Goal: Find specific fact

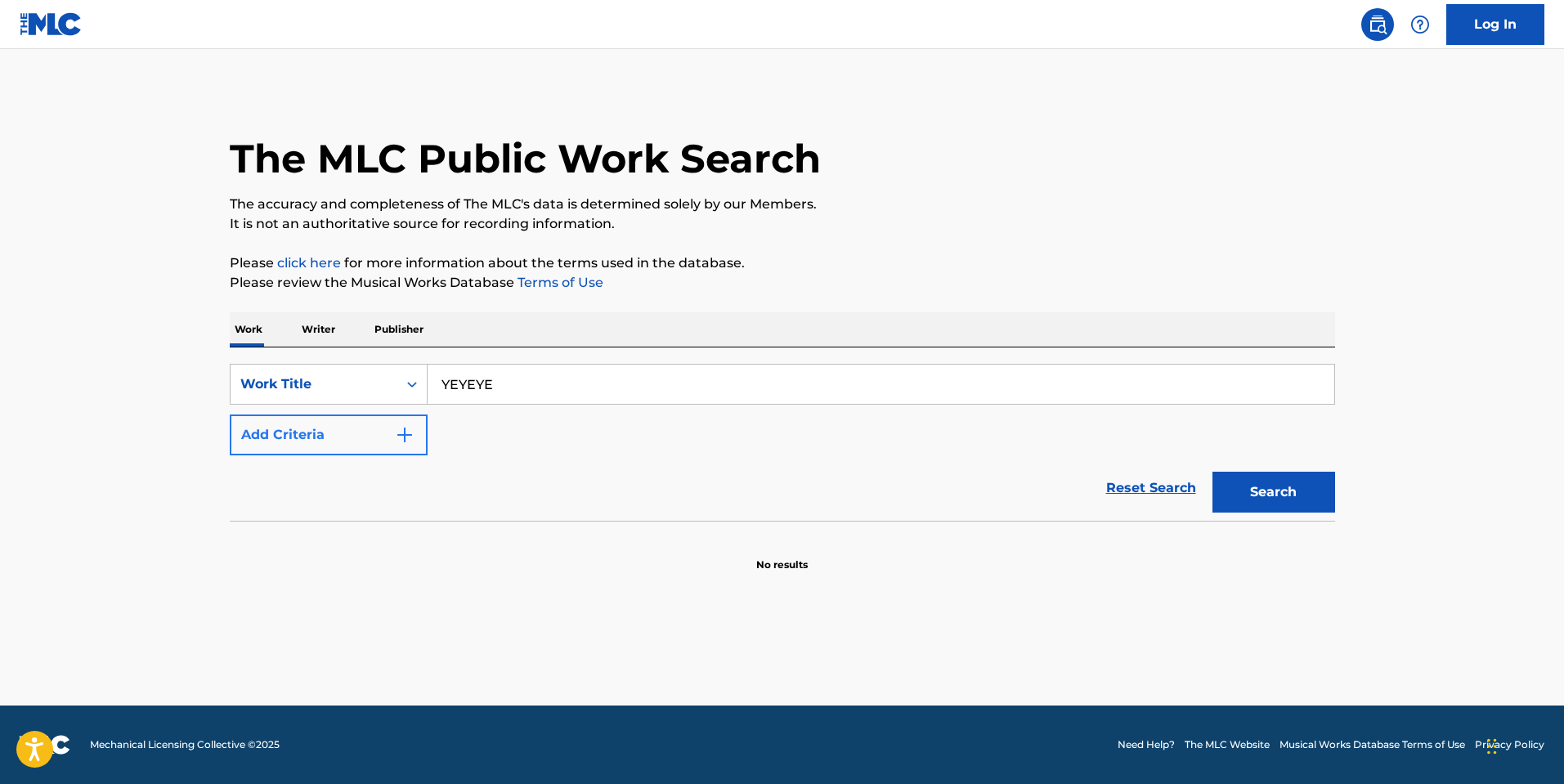
type input "YEYEYE"
click at [353, 431] on button "Add Criteria" at bounding box center [328, 434] width 198 height 41
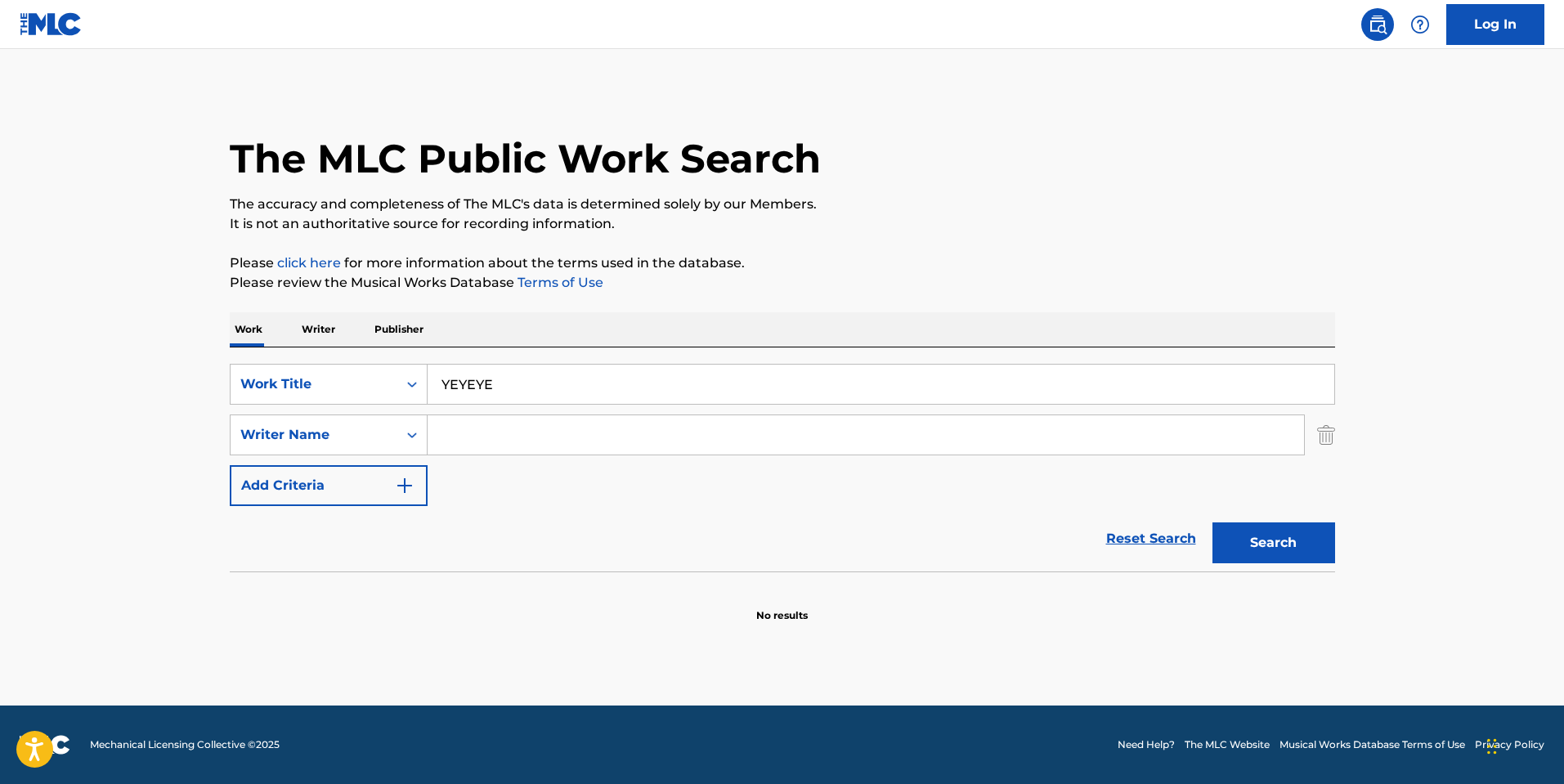
click at [507, 454] on input "Search Form" at bounding box center [865, 434] width 876 height 39
type input "[PERSON_NAME]"
click at [1213, 523] on button "Search" at bounding box center [1274, 543] width 123 height 41
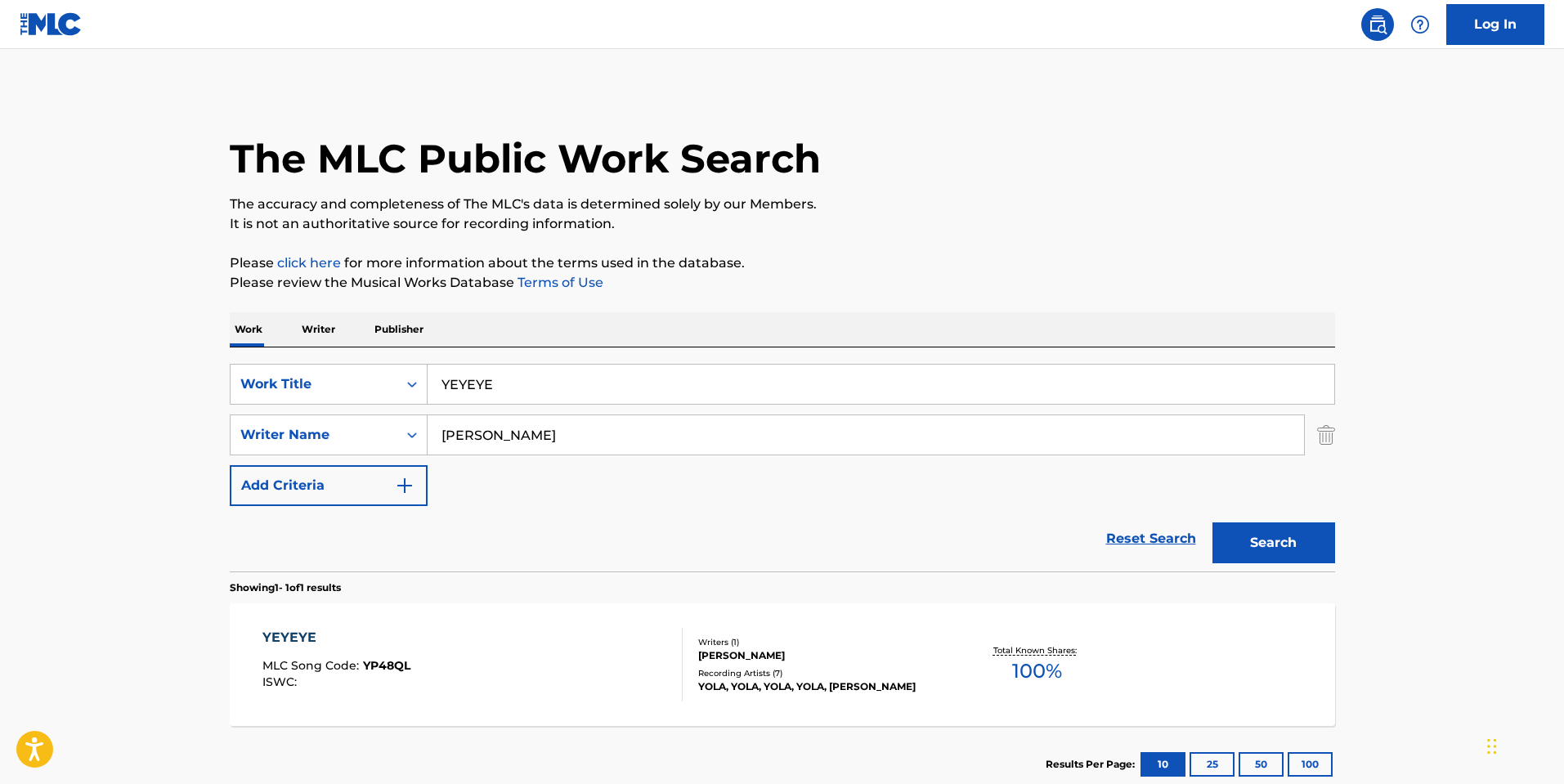
click at [659, 622] on div "YEYEYE MLC Song Code : YP48QL ISWC : Writers ( 1 ) [PERSON_NAME] Recording Arti…" at bounding box center [782, 664] width 1106 height 123
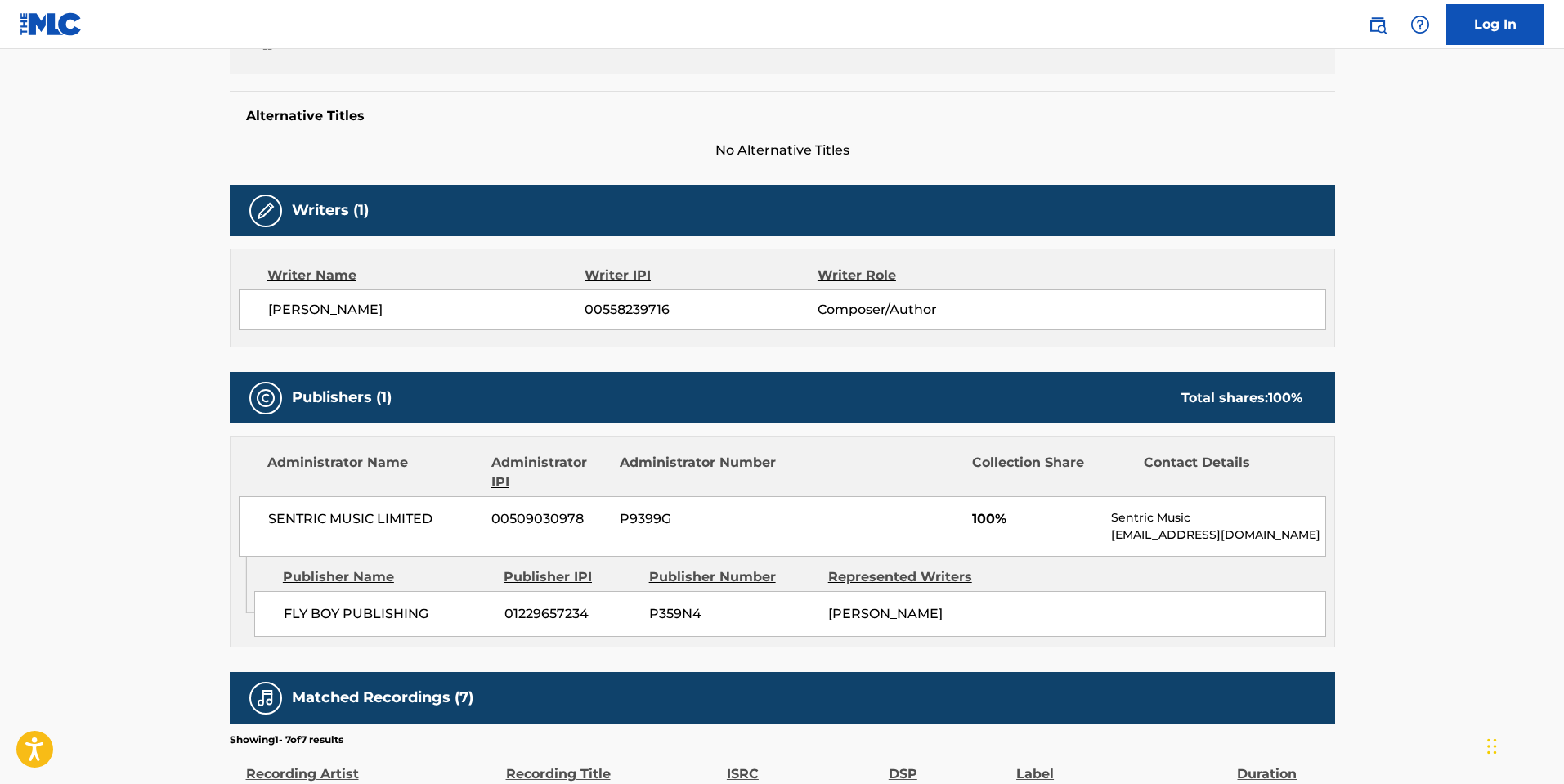
scroll to position [491, 0]
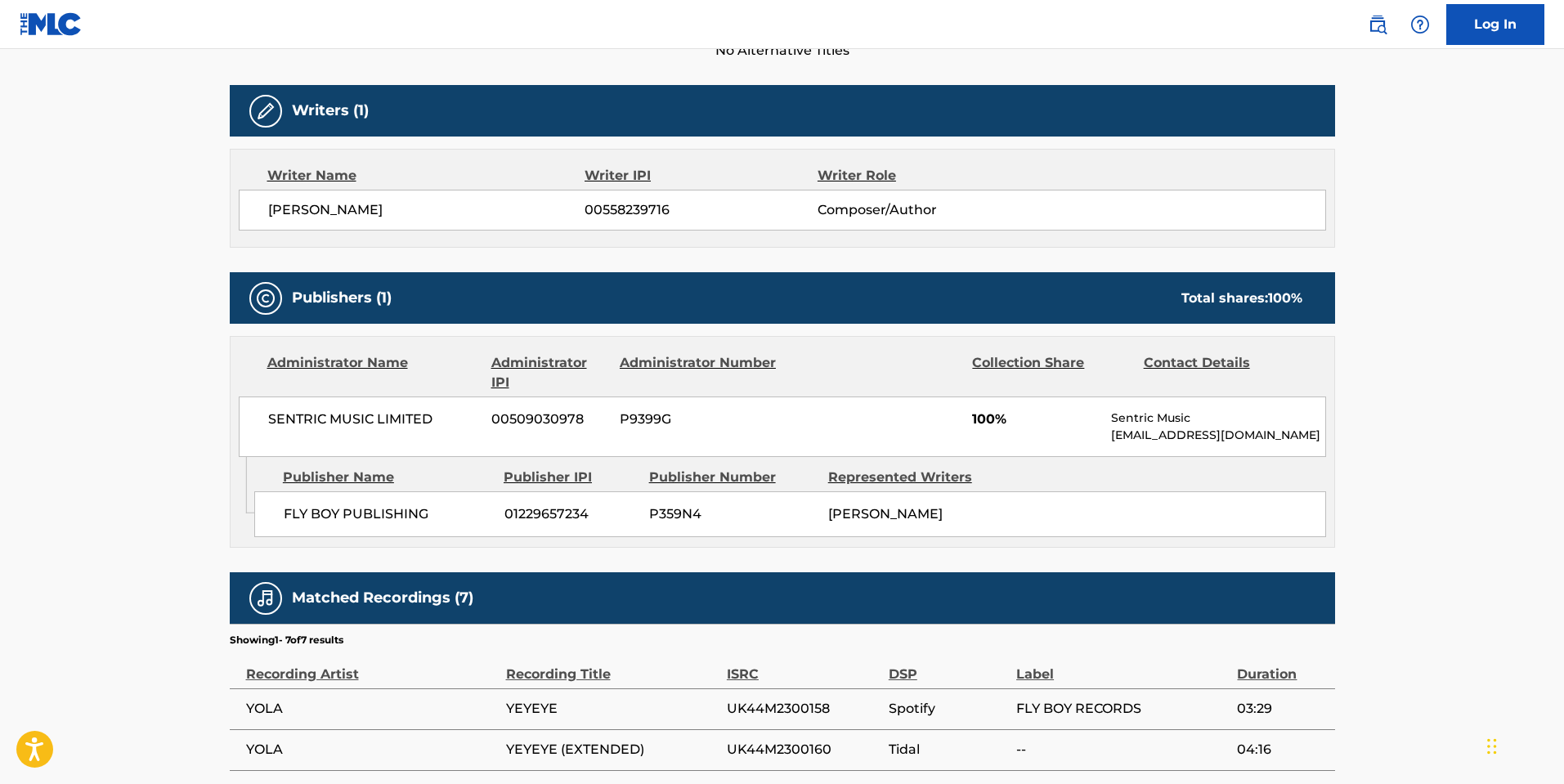
click at [543, 514] on span "01229657234" at bounding box center [571, 515] width 133 height 20
copy span "01229657234"
click at [1180, 437] on p "[EMAIL_ADDRESS][DOMAIN_NAME]" at bounding box center [1218, 435] width 214 height 17
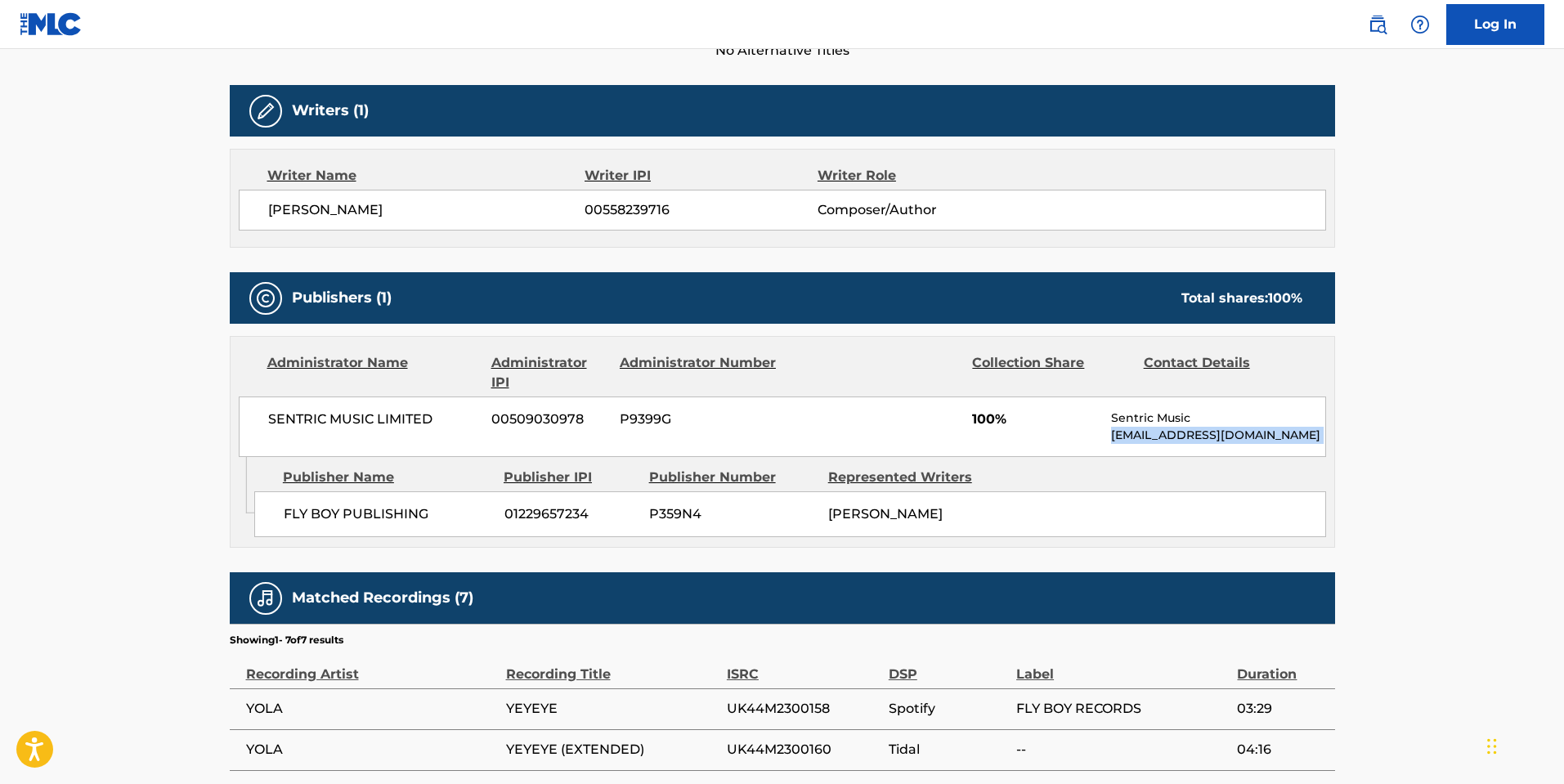
click at [1180, 437] on p "[EMAIL_ADDRESS][DOMAIN_NAME]" at bounding box center [1218, 435] width 214 height 17
copy div "[EMAIL_ADDRESS][DOMAIN_NAME] Admin Original Publisher Connecting Line"
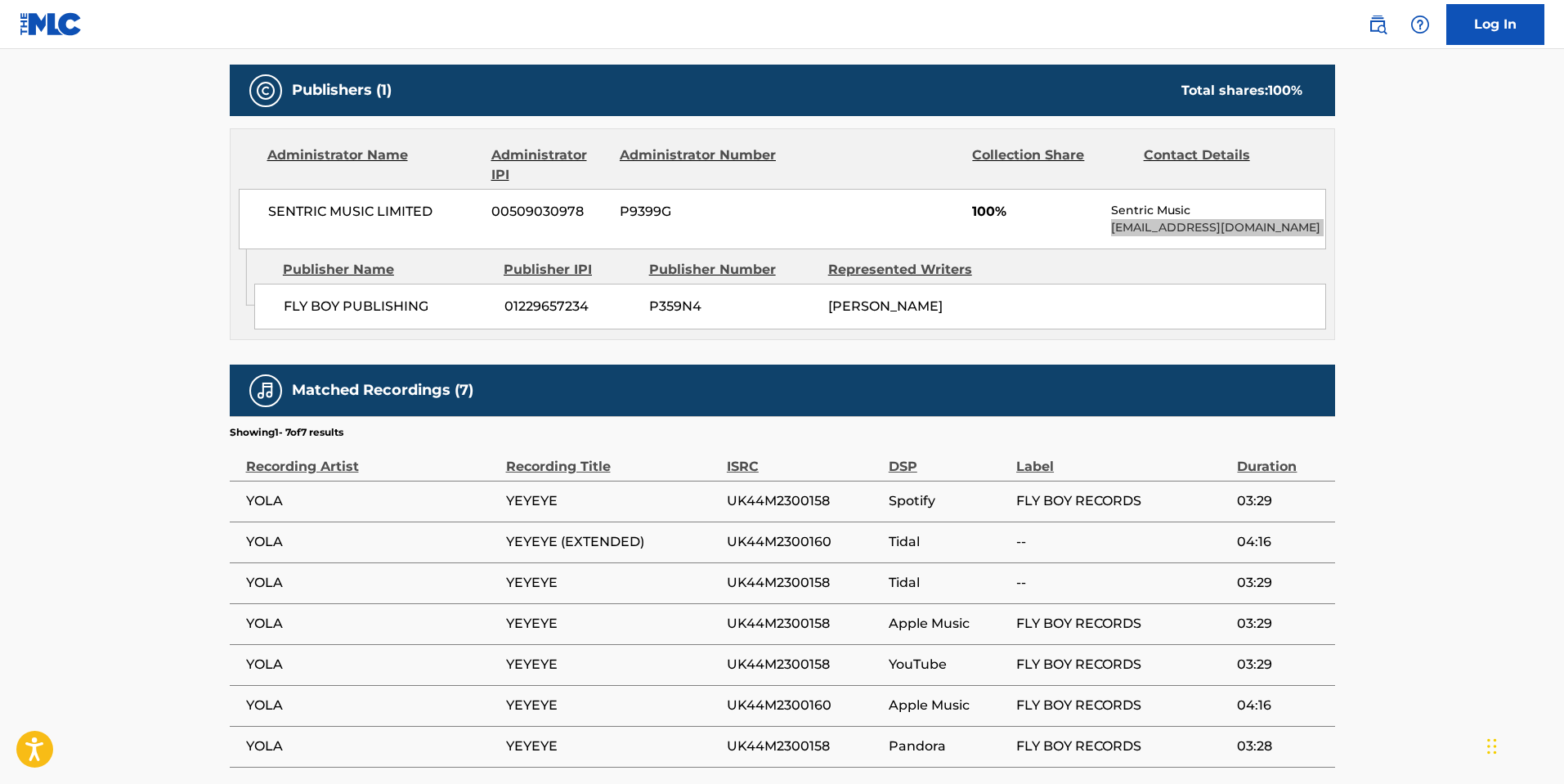
scroll to position [800, 0]
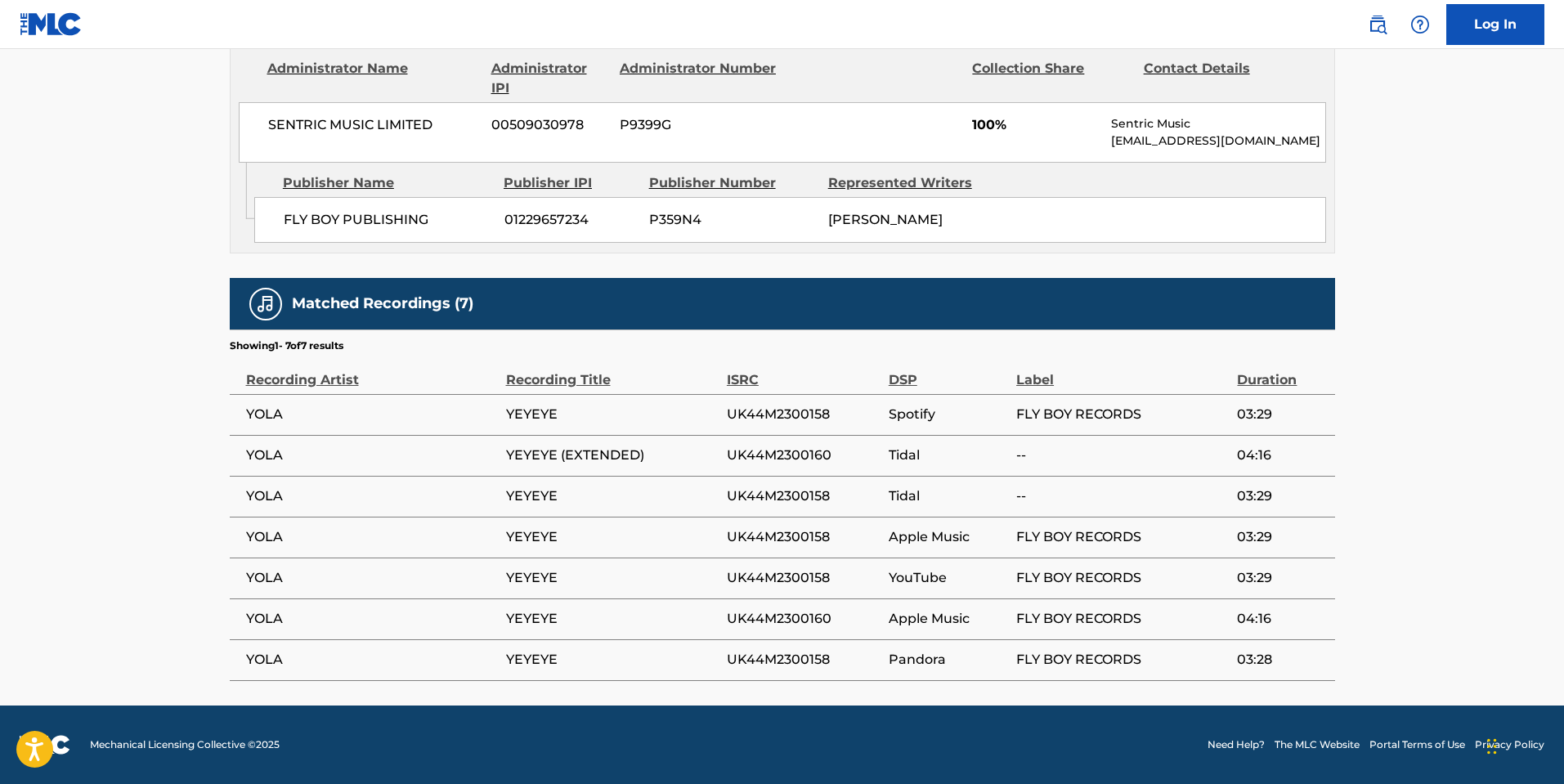
click at [802, 418] on span "UK44M2300158" at bounding box center [803, 415] width 154 height 20
drag, startPoint x: 811, startPoint y: 432, endPoint x: 799, endPoint y: 404, distance: 30.5
copy span "UK44M2300158"
